Goal: Task Accomplishment & Management: Complete application form

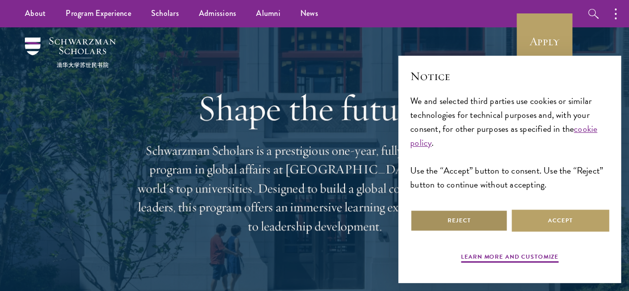
click at [467, 217] on button "Reject" at bounding box center [458, 220] width 97 height 22
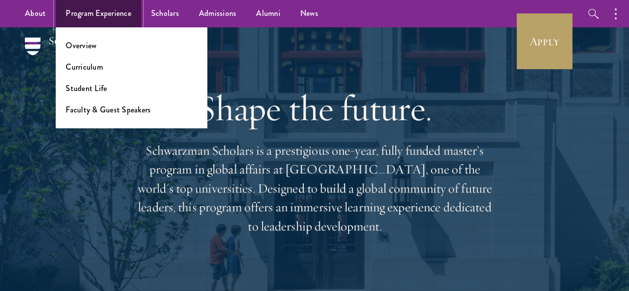
click at [101, 10] on link "Program Experience" at bounding box center [99, 13] width 86 height 27
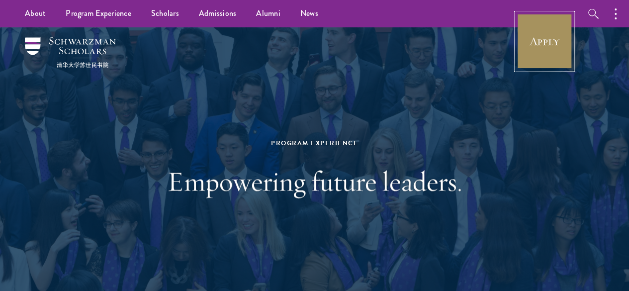
click at [566, 36] on link "Apply" at bounding box center [545, 41] width 56 height 56
